Goal: Task Accomplishment & Management: Use online tool/utility

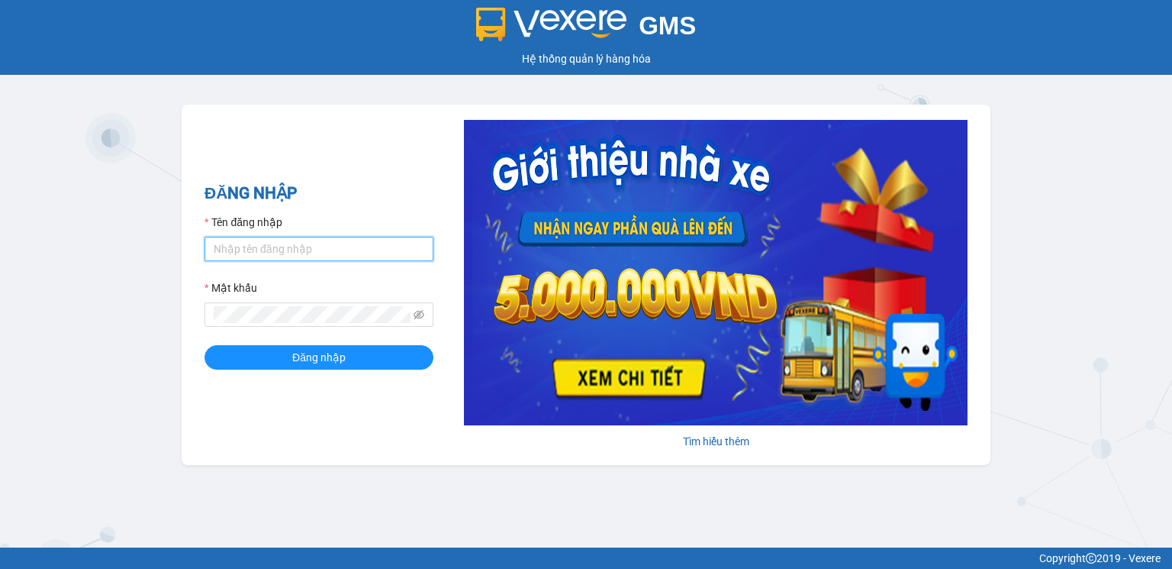
click at [303, 249] on input "Tên đăng nhập" at bounding box center [319, 249] width 229 height 24
type input "v"
type input "hoangnhan.tienoanh"
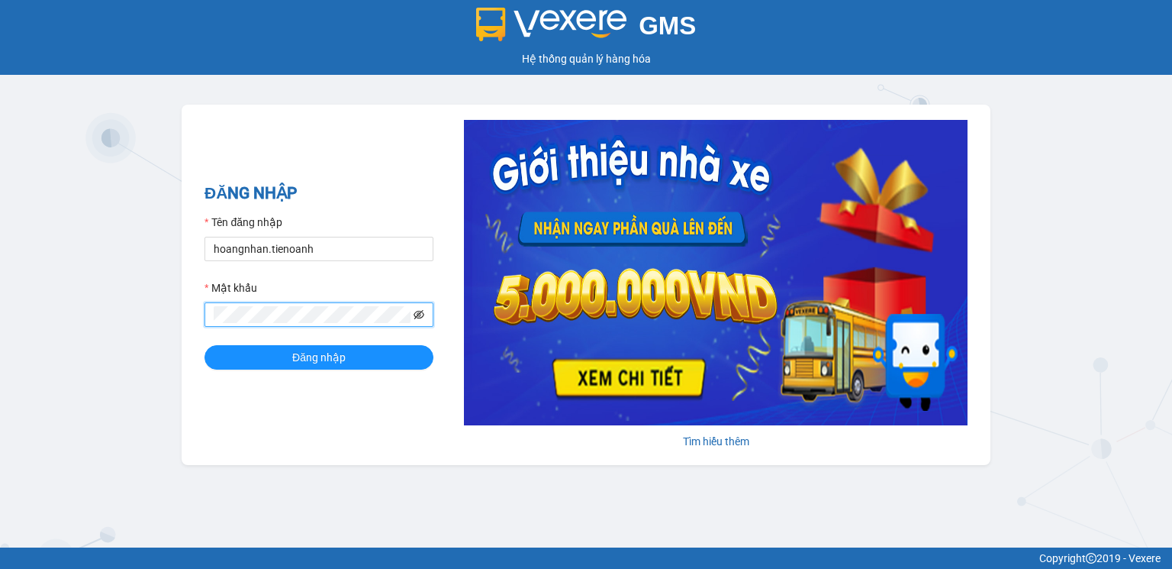
click at [420, 317] on icon "eye-invisible" at bounding box center [419, 314] width 11 height 11
click at [310, 354] on span "Đăng nhập" at bounding box center [318, 357] width 53 height 17
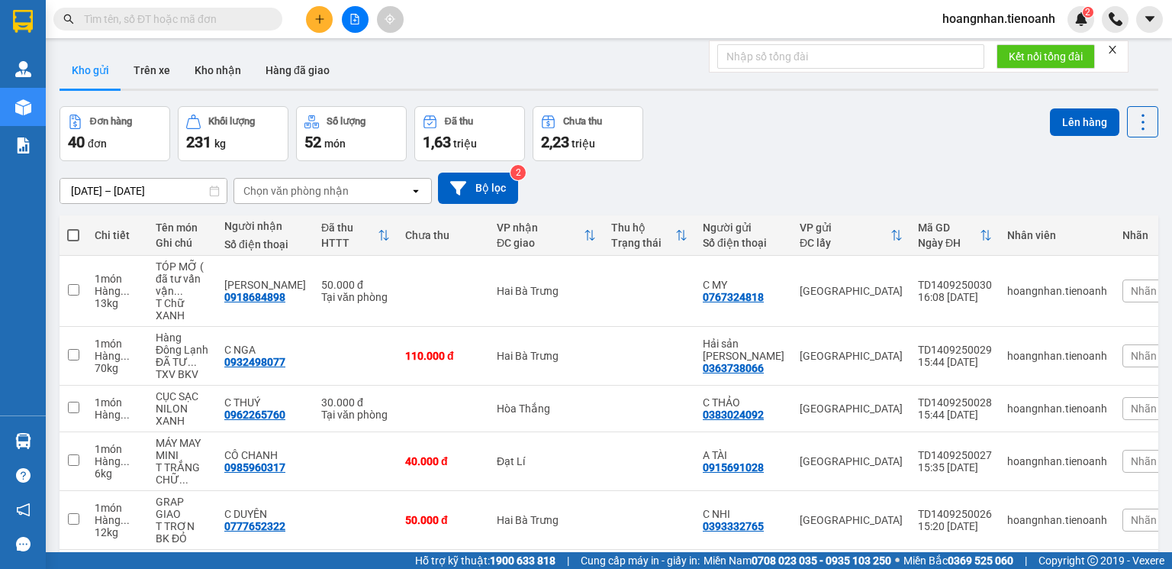
click at [1118, 46] on icon "close" at bounding box center [1112, 49] width 11 height 11
click at [183, 24] on input "text" at bounding box center [174, 19] width 180 height 17
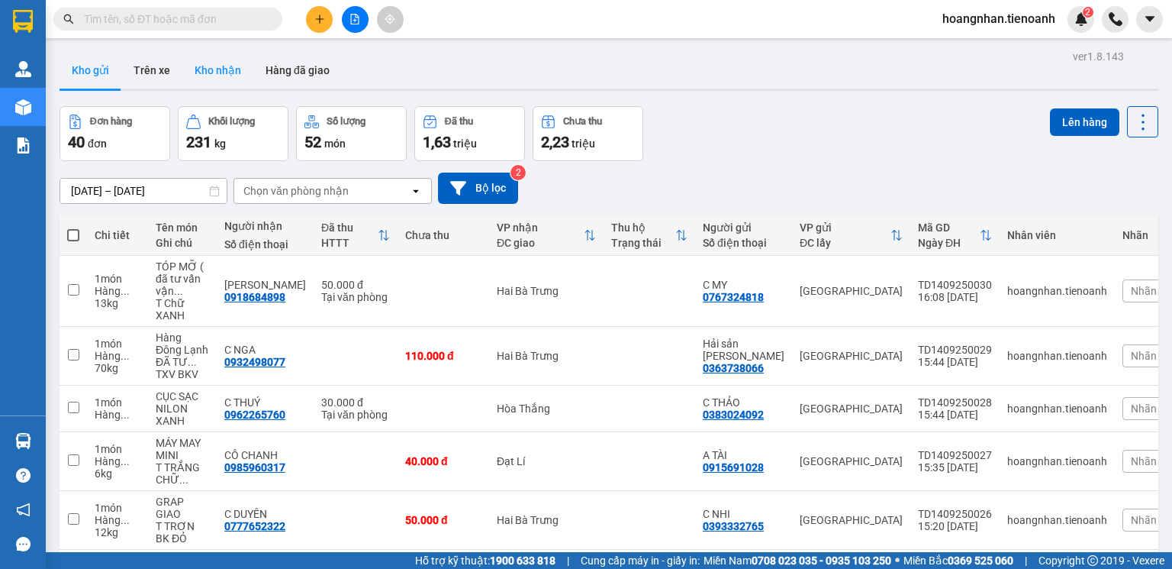
click at [215, 74] on button "Kho nhận" at bounding box center [217, 70] width 71 height 37
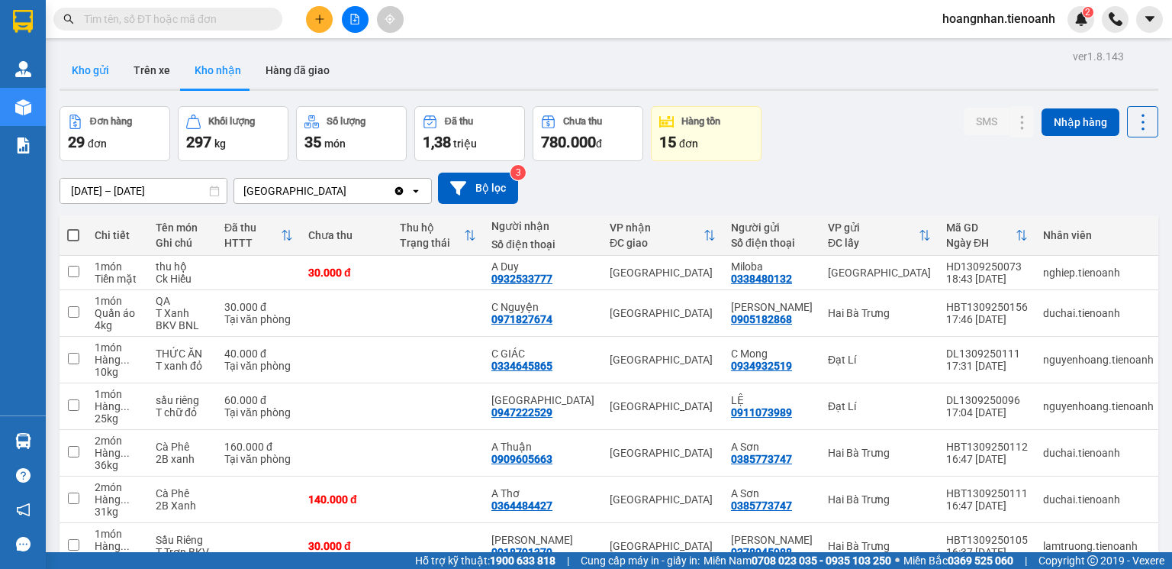
click at [98, 76] on button "Kho gửi" at bounding box center [91, 70] width 62 height 37
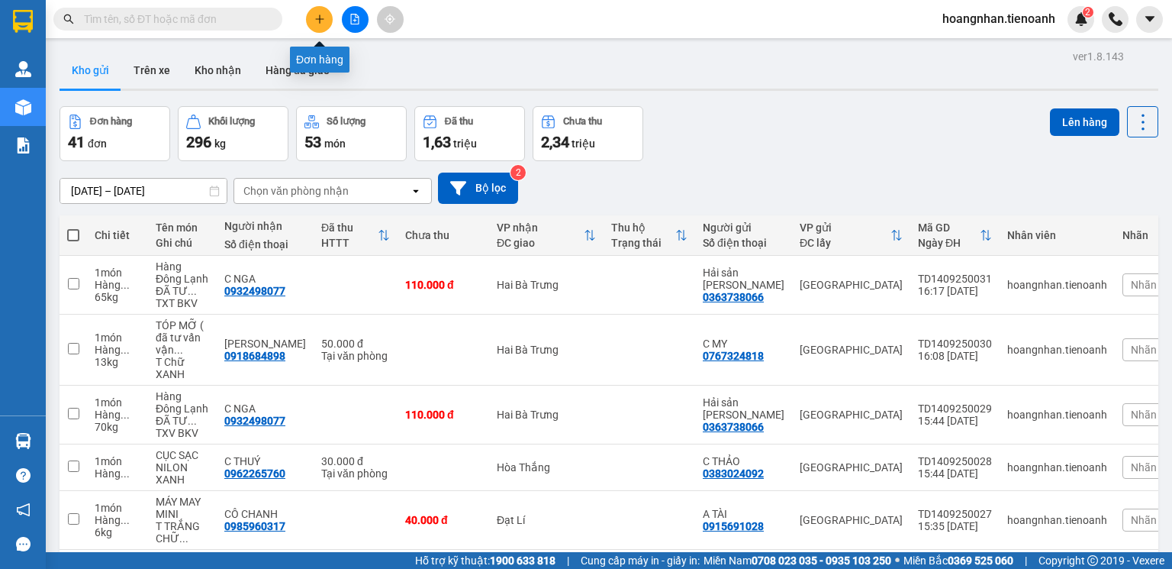
click at [323, 27] on button at bounding box center [319, 19] width 27 height 27
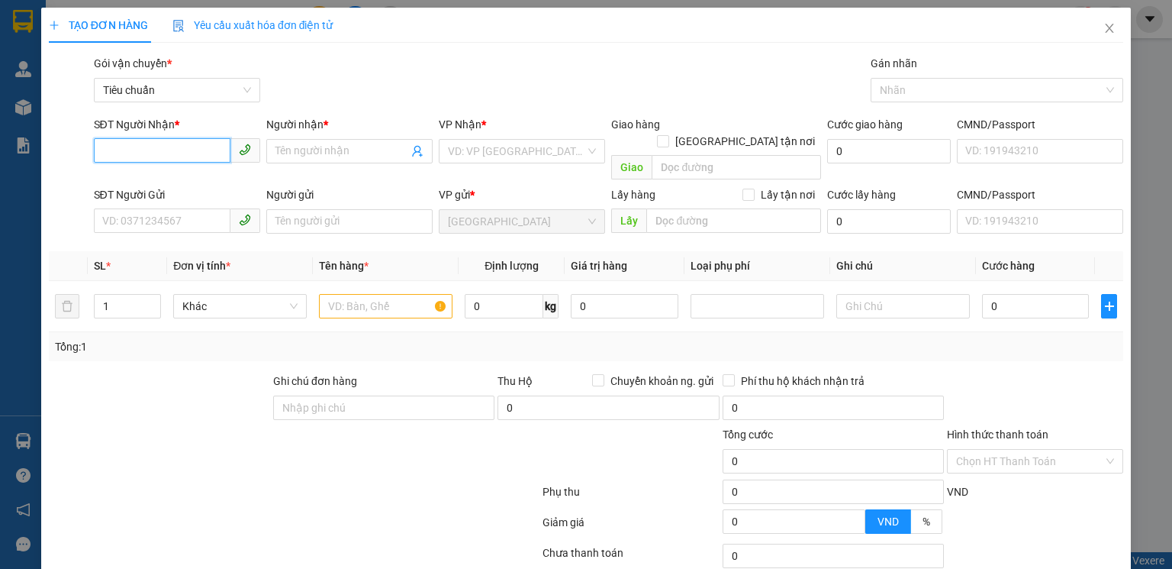
click at [181, 155] on input "SĐT Người Nhận *" at bounding box center [162, 150] width 137 height 24
click at [146, 156] on input "SĐT Người Nhận *" at bounding box center [162, 150] width 137 height 24
click at [171, 150] on input "SĐT Người Nhận *" at bounding box center [162, 150] width 137 height 24
type input "0945001854"
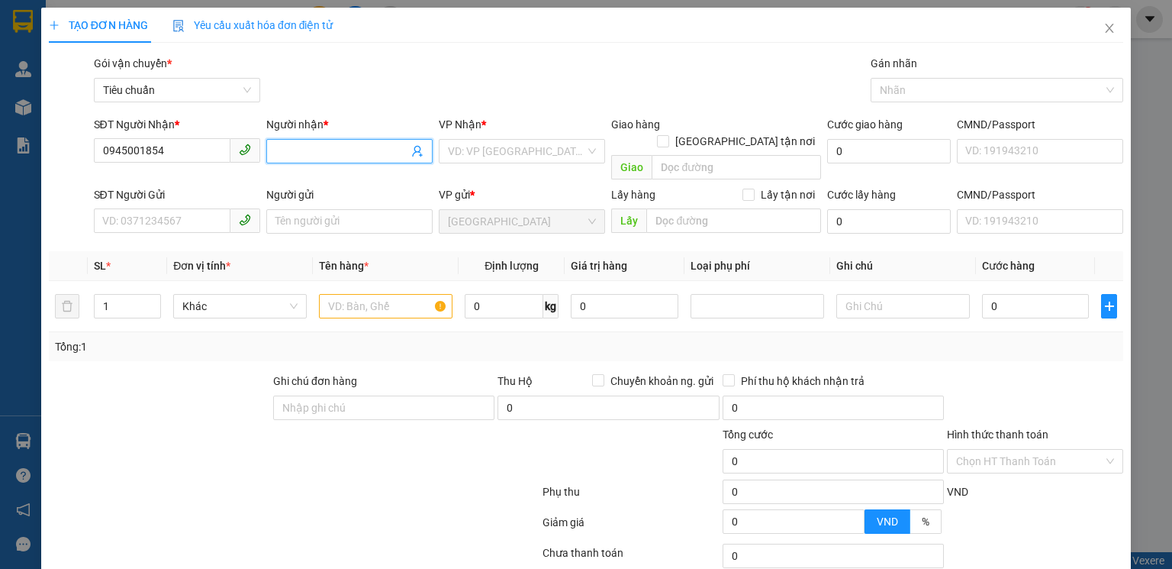
click at [295, 150] on input "Người nhận *" at bounding box center [341, 151] width 133 height 17
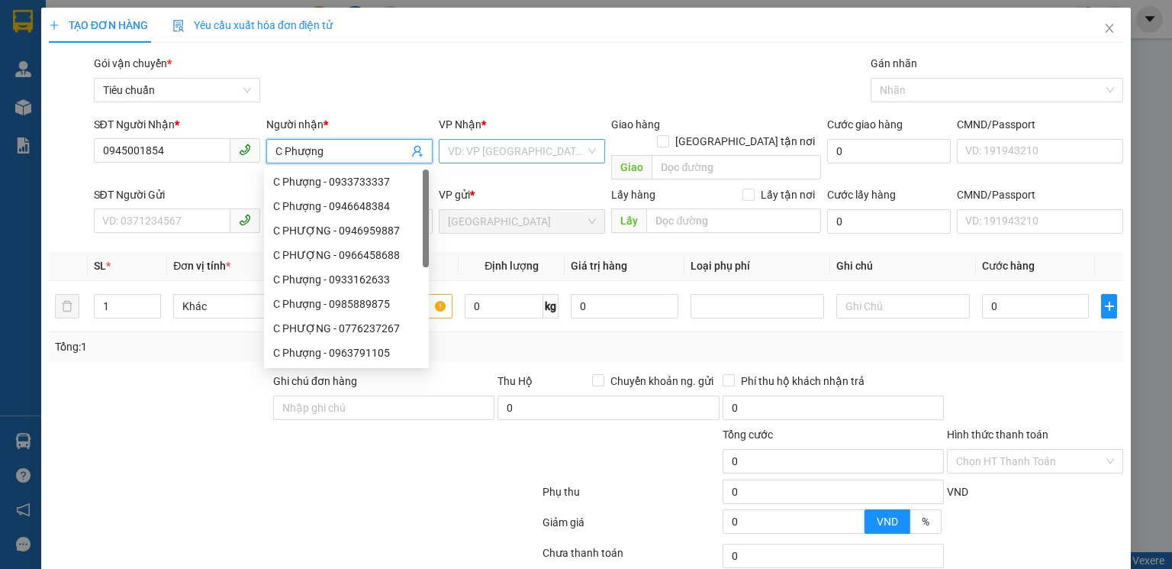
type input "C Phượng"
click at [453, 142] on input "search" at bounding box center [516, 151] width 137 height 23
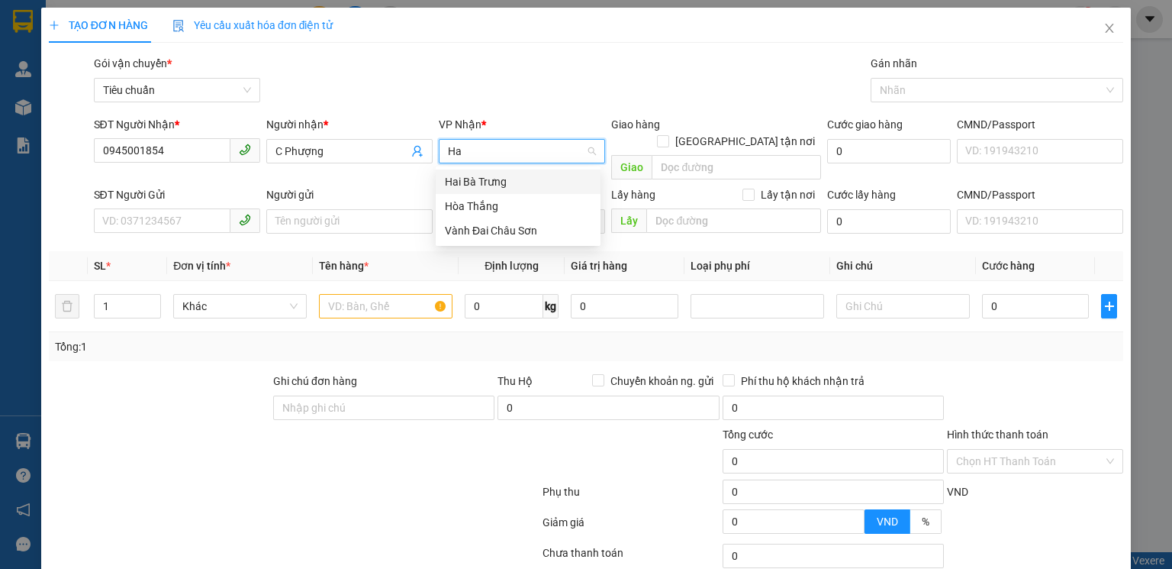
type input "Hai"
drag, startPoint x: 495, startPoint y: 224, endPoint x: 490, endPoint y: 194, distance: 30.9
click at [495, 225] on body "Kết quả tìm kiếm ( 0 ) Bộ lọc No Data hoangnhan.tienoanh 2 Quản Lý Quản lý giao…" at bounding box center [586, 284] width 1172 height 569
click at [488, 184] on div "Hai Bà Trưng" at bounding box center [518, 181] width 147 height 17
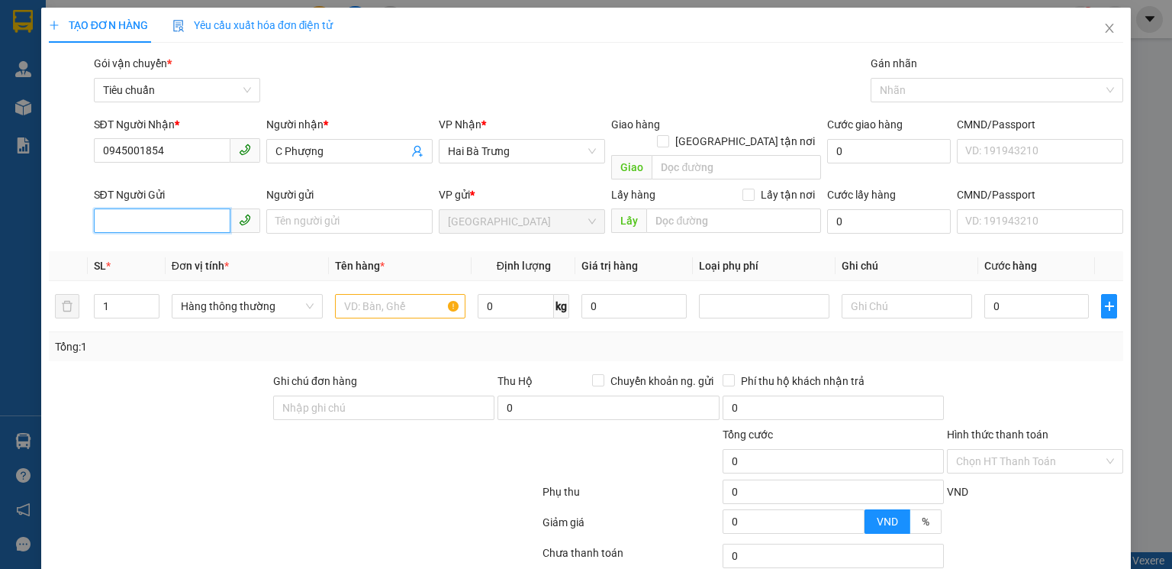
click at [142, 211] on input "SĐT Người Gửi" at bounding box center [162, 220] width 137 height 24
type input "0842892004"
click at [313, 209] on input "Người gửi" at bounding box center [349, 221] width 166 height 24
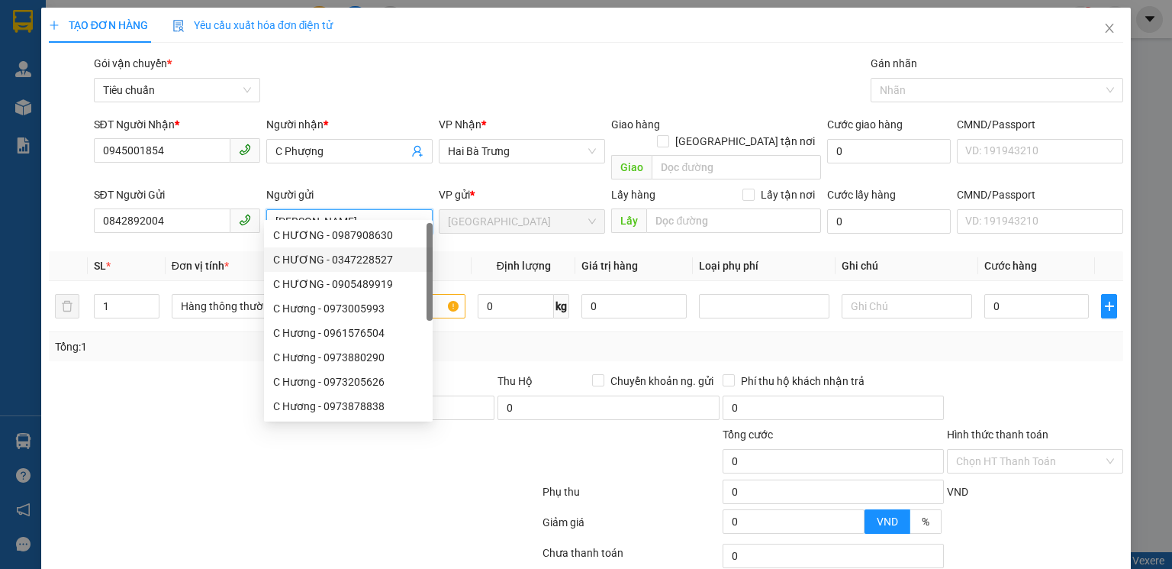
type input "[PERSON_NAME]"
click at [504, 338] on div "Tổng: 1" at bounding box center [586, 346] width 1062 height 17
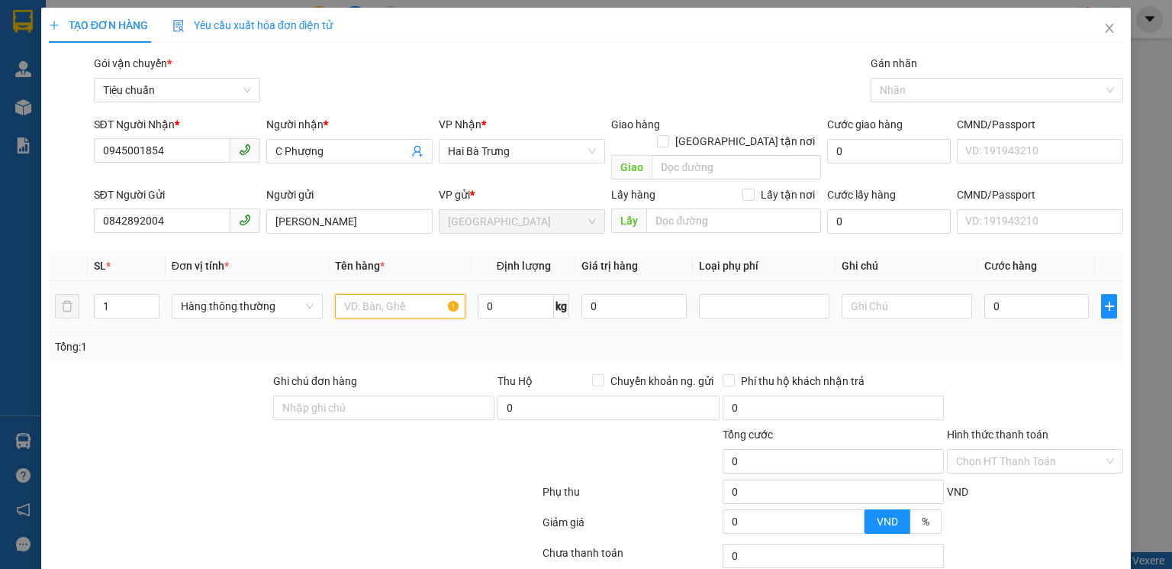
click at [406, 294] on input "text" at bounding box center [400, 306] width 130 height 24
type input "D"
type input "Đông Lạnh(Đã Tư Vấn CSVC)"
click at [501, 294] on input "0" at bounding box center [516, 306] width 76 height 24
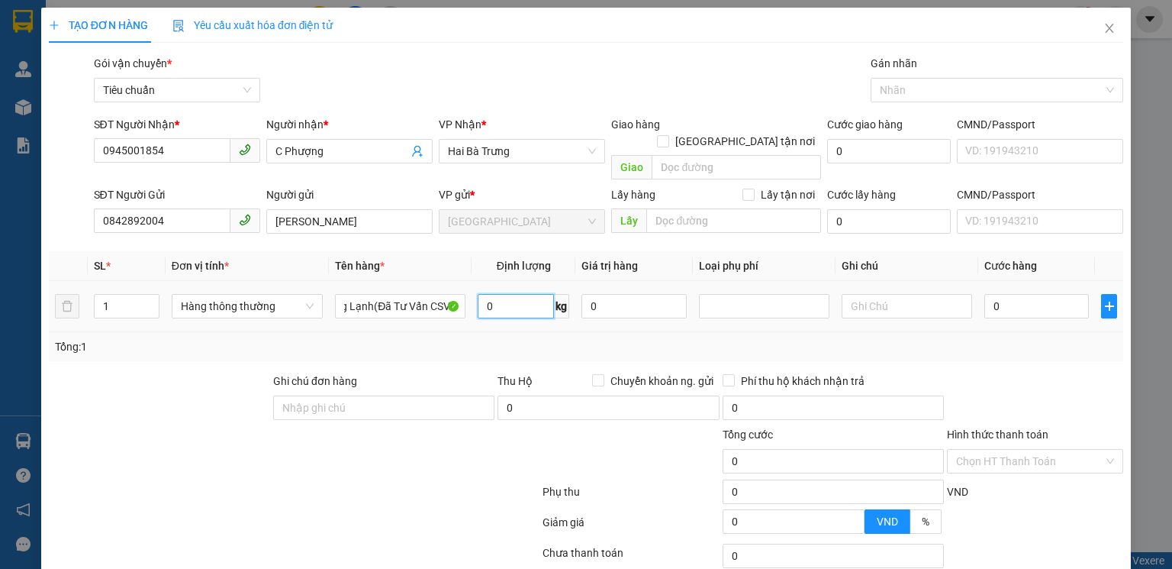
scroll to position [0, 0]
type input "4"
click at [869, 294] on input "text" at bounding box center [907, 306] width 130 height 24
type input "30.000"
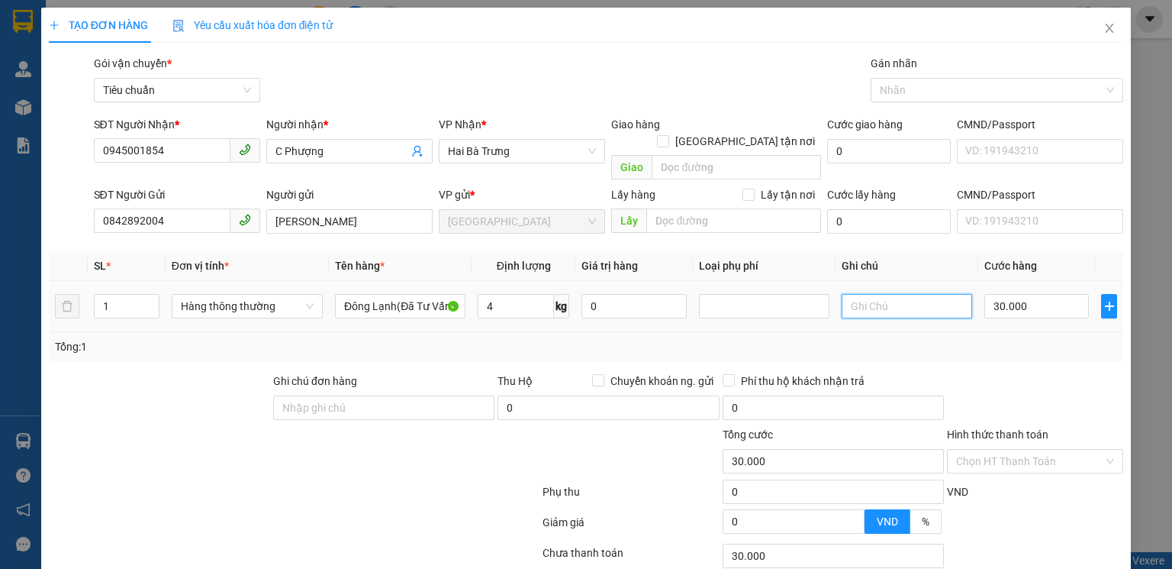
type input "30.000"
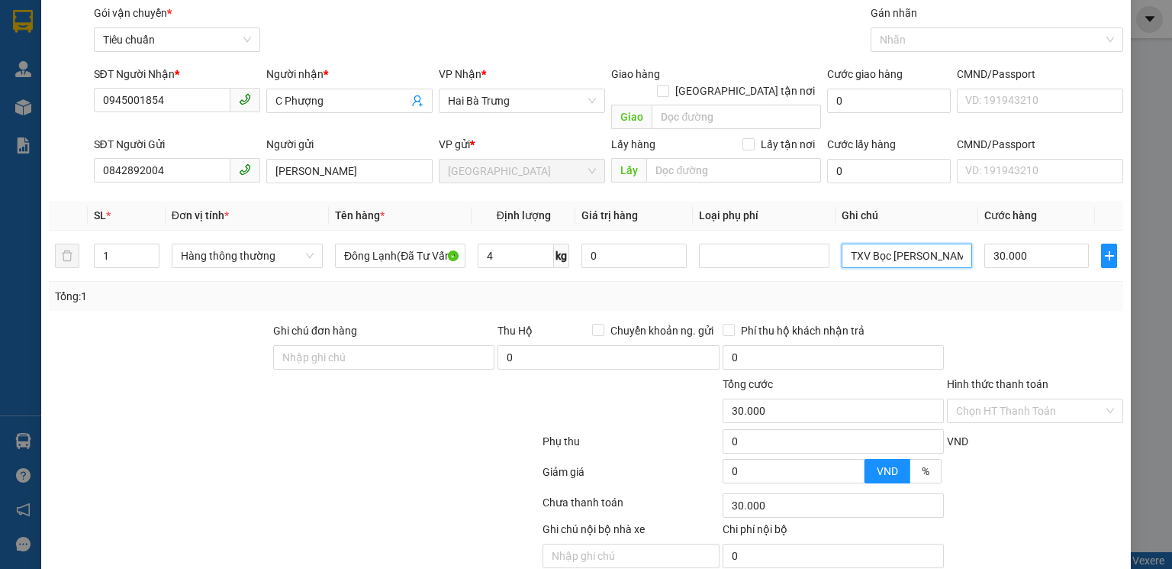
scroll to position [98, 0]
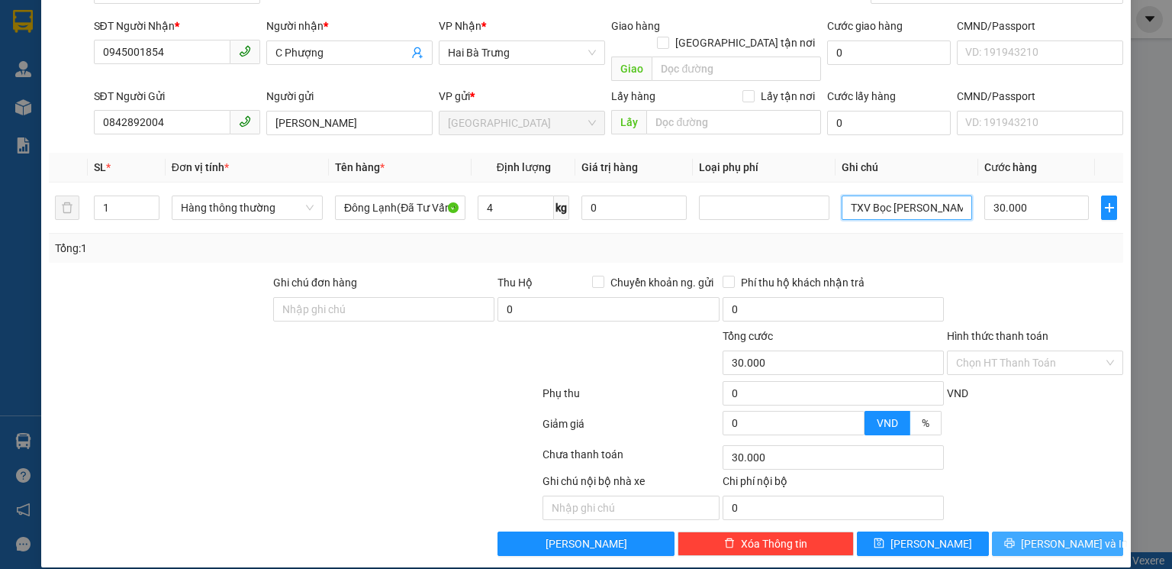
type input "TXV Bọc [PERSON_NAME]"
click at [1056, 535] on span "Lưu và In" at bounding box center [1074, 543] width 107 height 17
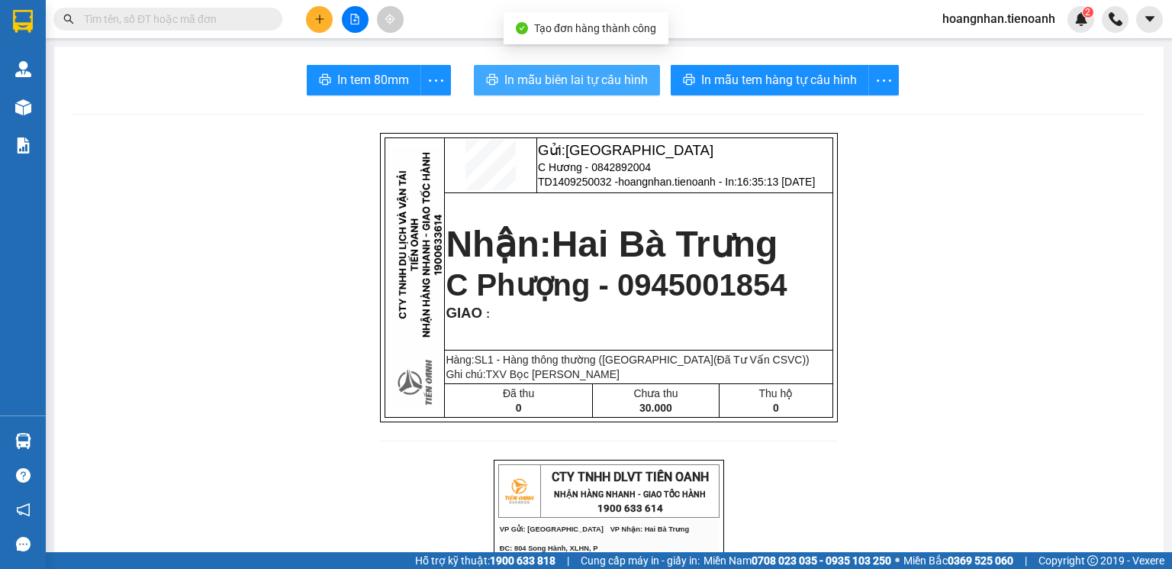
click at [598, 76] on span "In mẫu biên lai tự cấu hình" at bounding box center [575, 79] width 143 height 19
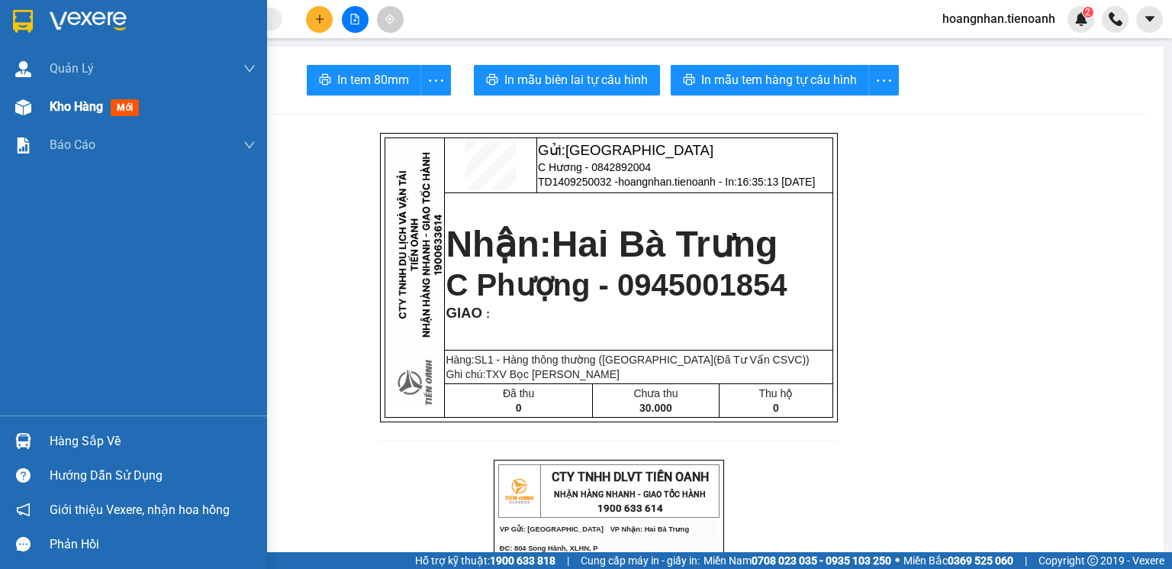
click at [21, 105] on img at bounding box center [23, 107] width 16 height 16
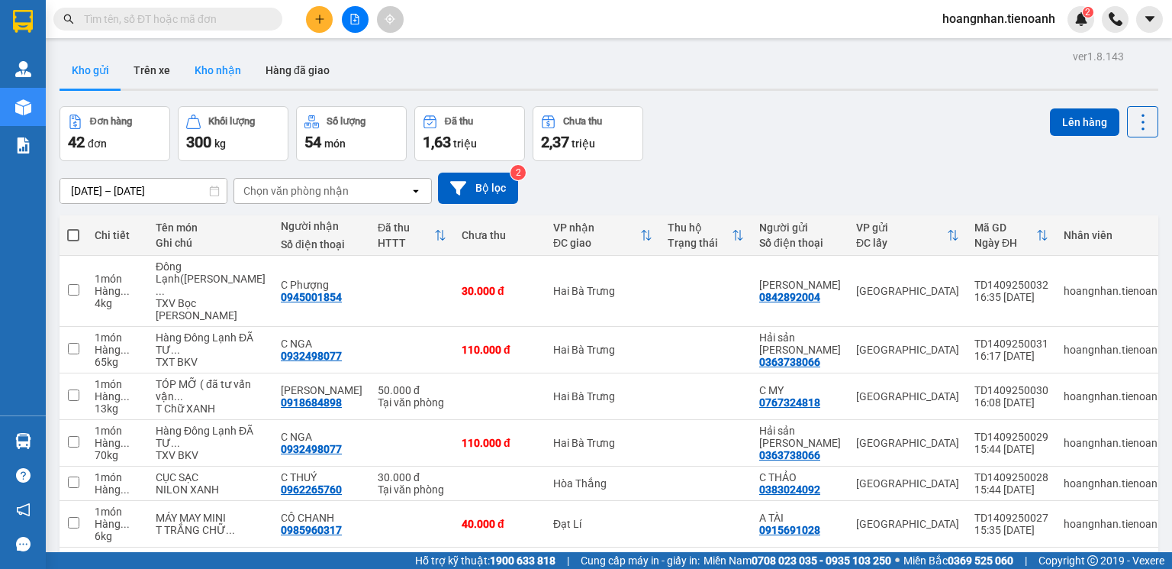
click at [235, 67] on button "Kho nhận" at bounding box center [217, 70] width 71 height 37
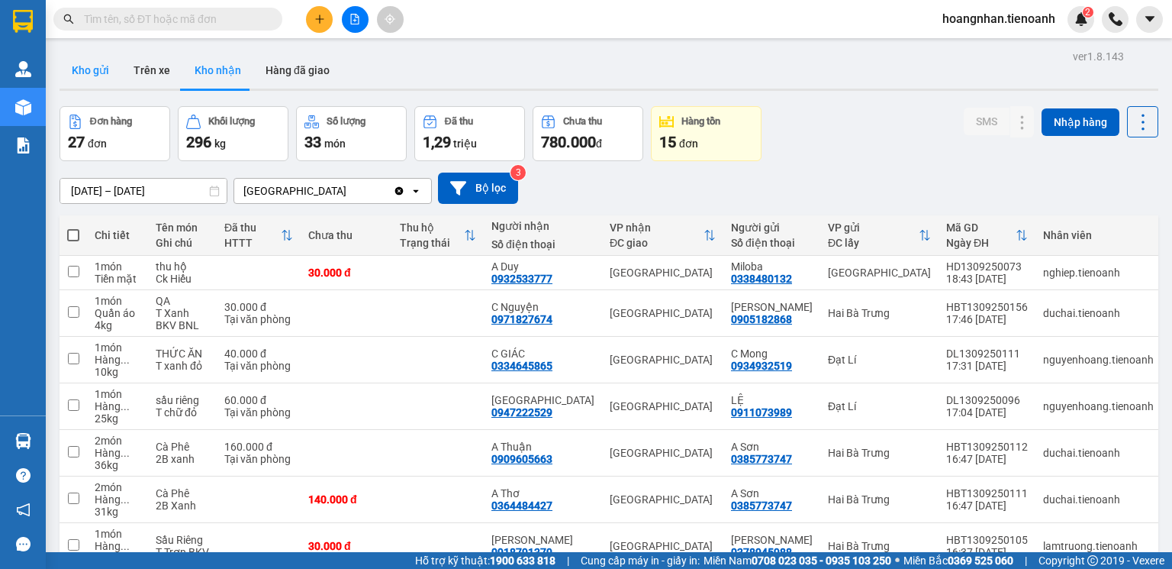
click at [104, 73] on button "Kho gửi" at bounding box center [91, 70] width 62 height 37
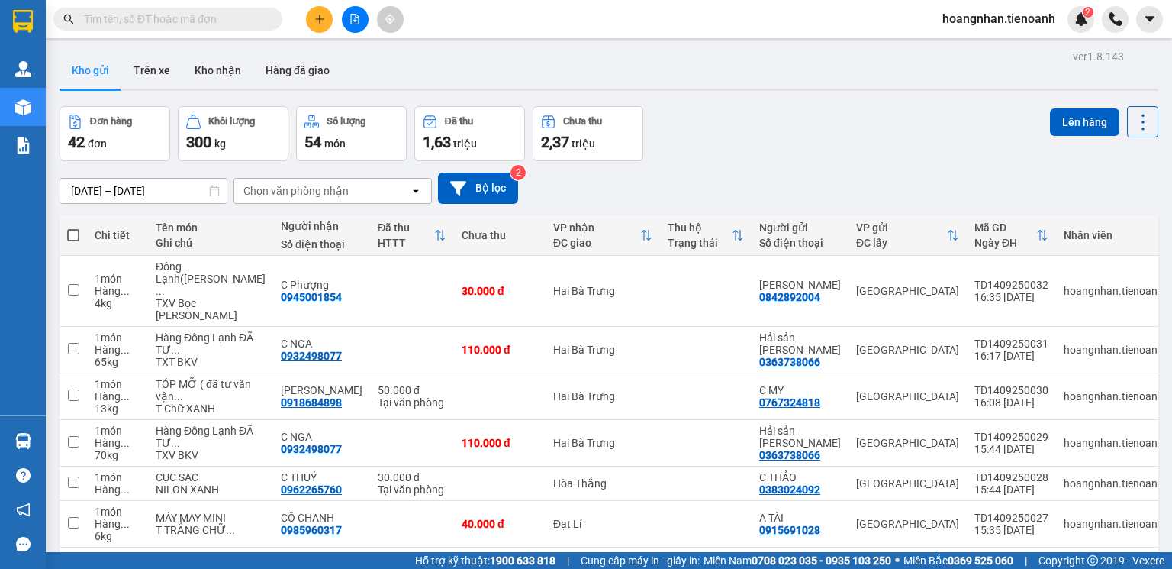
click at [981, 15] on span "hoangnhan.tienoanh" at bounding box center [998, 18] width 137 height 19
click at [996, 50] on span "Đăng xuất" at bounding box center [1005, 47] width 105 height 17
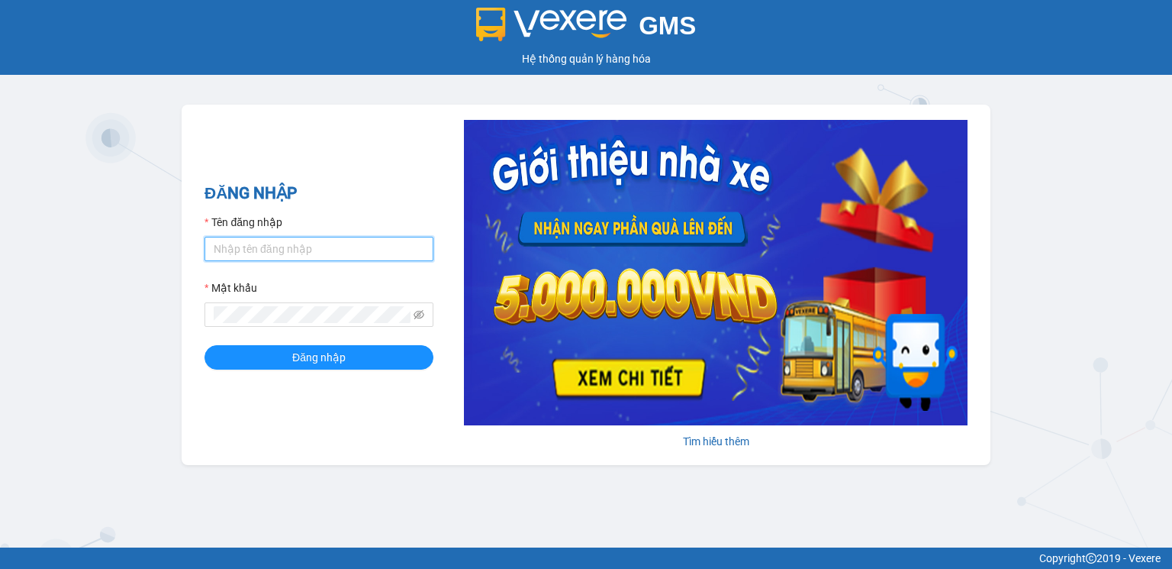
click at [284, 253] on input "Tên đăng nhập" at bounding box center [319, 249] width 229 height 24
click at [313, 253] on input "Tên đăng nhập" at bounding box center [319, 249] width 229 height 24
type input "thanhhieu.tienoanh"
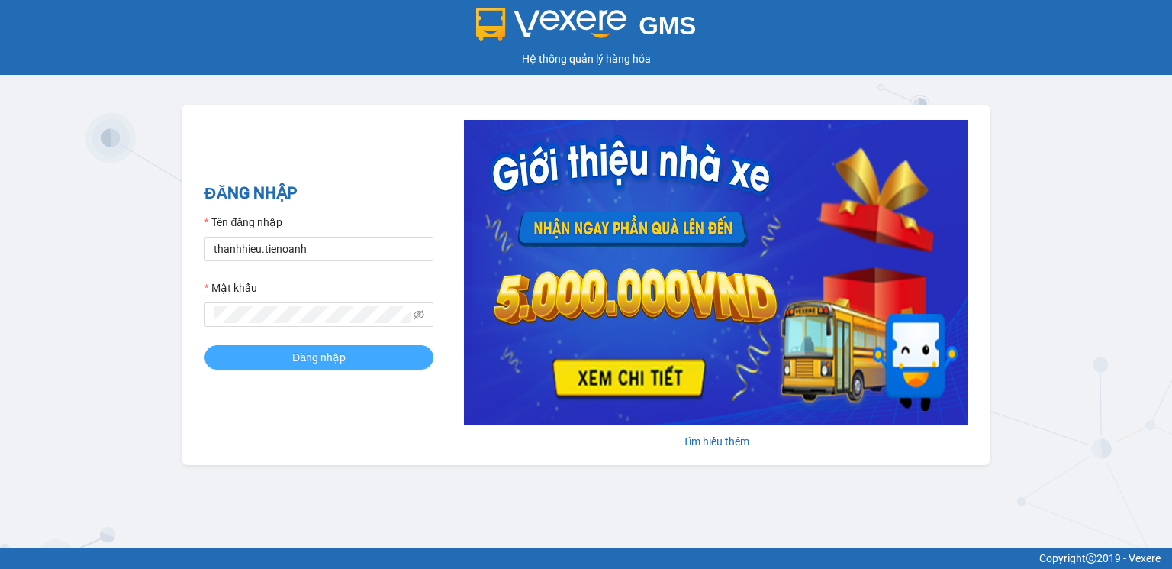
click at [341, 353] on span "Đăng nhập" at bounding box center [318, 357] width 53 height 17
